Goal: Use online tool/utility: Utilize a website feature to perform a specific function

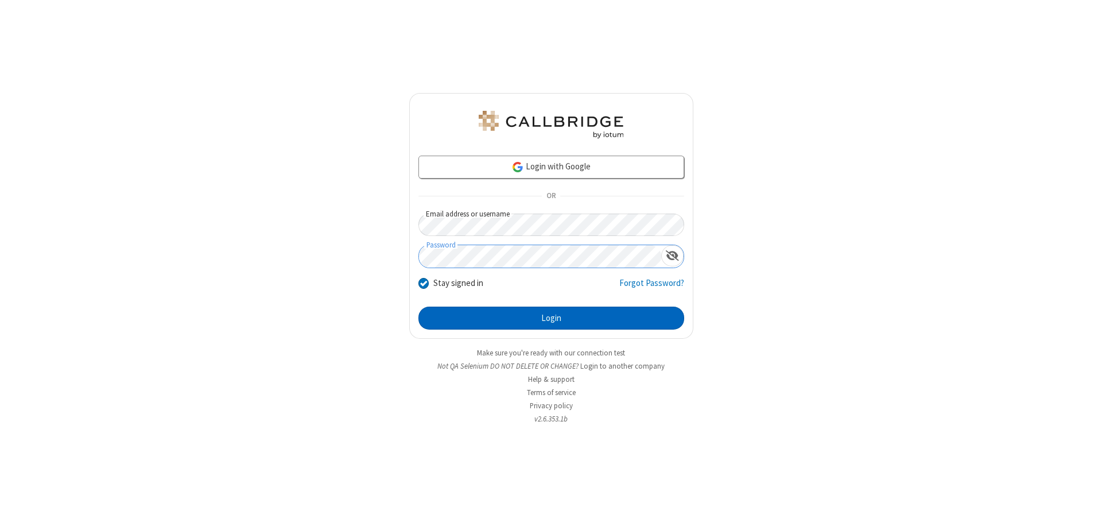
click at [551, 318] on button "Login" at bounding box center [552, 318] width 266 height 23
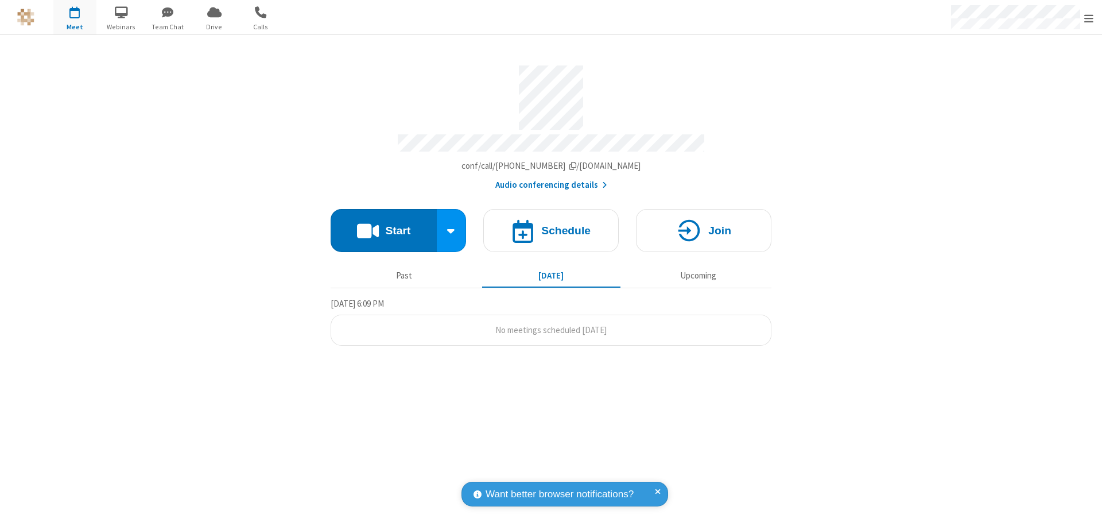
click at [384, 225] on button "Start" at bounding box center [384, 230] width 106 height 43
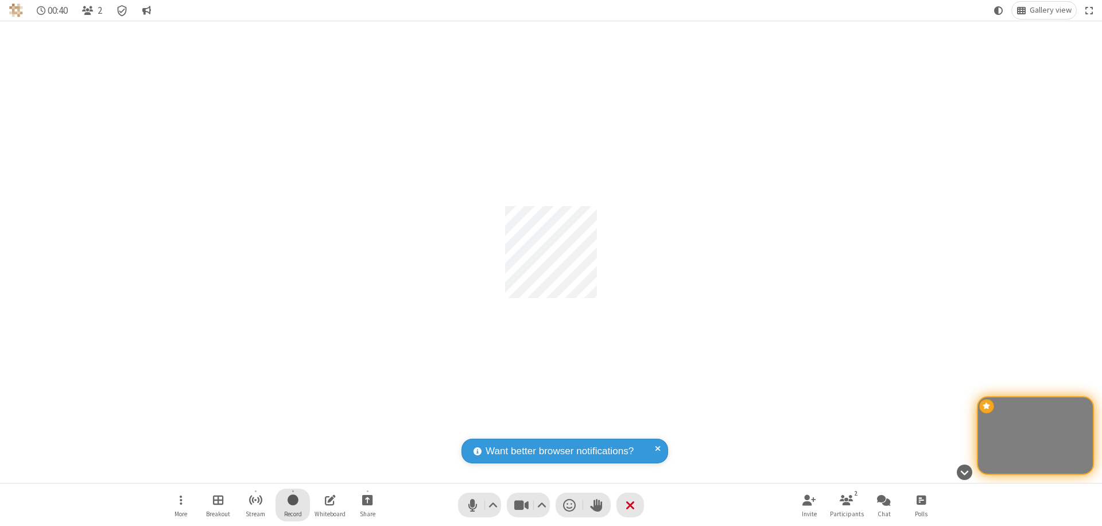
click at [293, 505] on span "Start recording" at bounding box center [293, 500] width 11 height 14
